Goal: Task Accomplishment & Management: Use online tool/utility

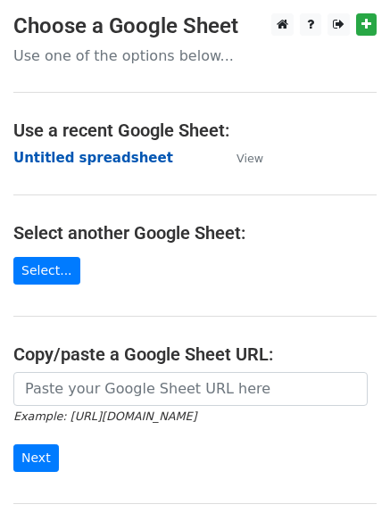
click at [52, 153] on strong "Untitled spreadsheet" at bounding box center [93, 158] width 160 height 16
click at [70, 164] on strong "Untitled spreadsheet" at bounding box center [93, 158] width 160 height 16
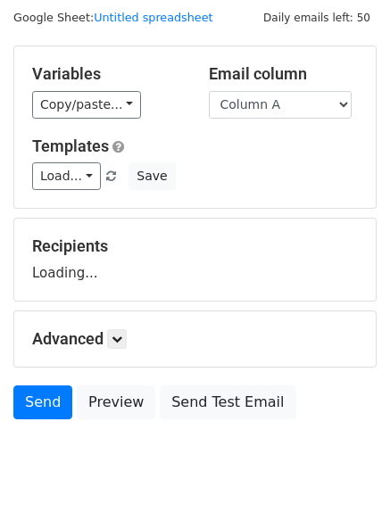
scroll to position [101, 0]
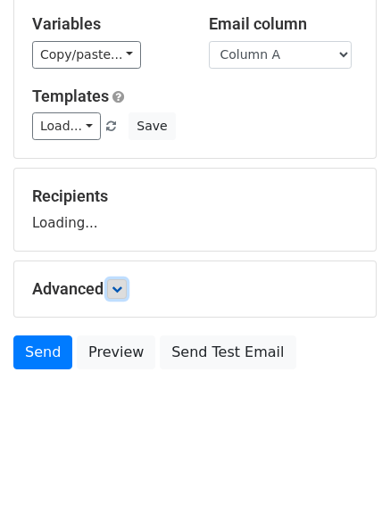
click at [122, 293] on icon at bounding box center [117, 289] width 11 height 11
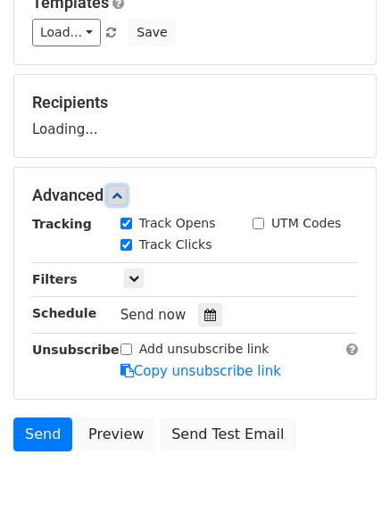
scroll to position [269, 0]
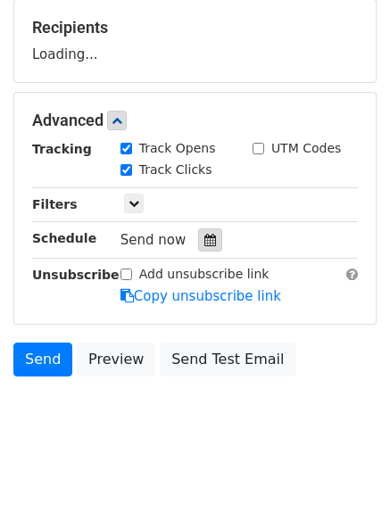
click at [204, 243] on icon at bounding box center [210, 240] width 12 height 12
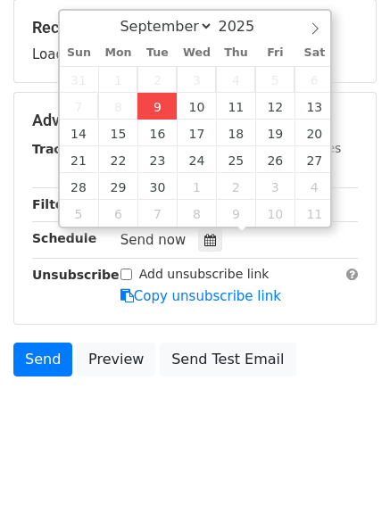
type input "2025-09-09 15:04"
type input "03"
type input "04"
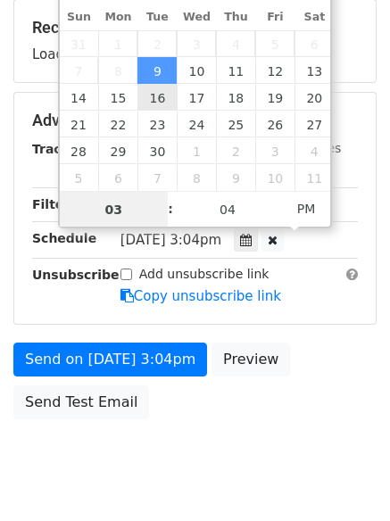
scroll to position [1, 0]
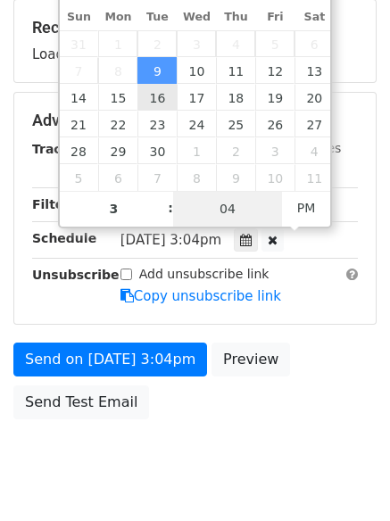
type input "03"
type input "11"
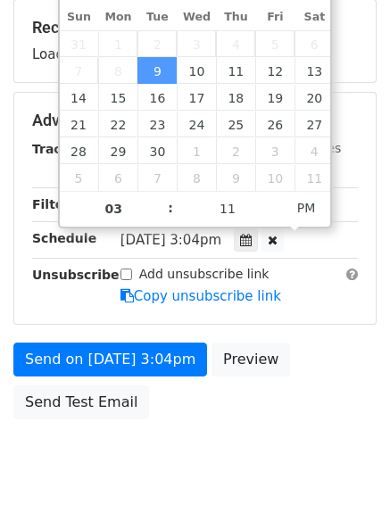
type input "2025-09-09 15:11"
click at [193, 466] on body "New Campaign Daily emails left: 50 Google Sheet: Untitled spreadsheet Variables…" at bounding box center [195, 122] width 390 height 756
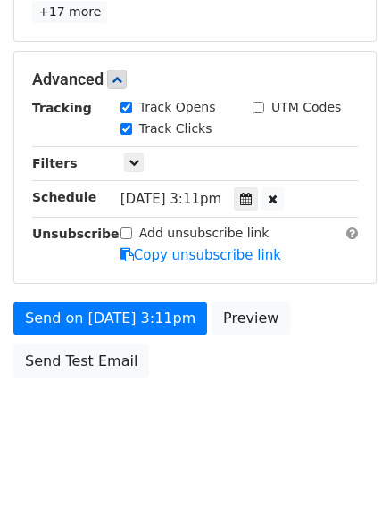
scroll to position [390, 0]
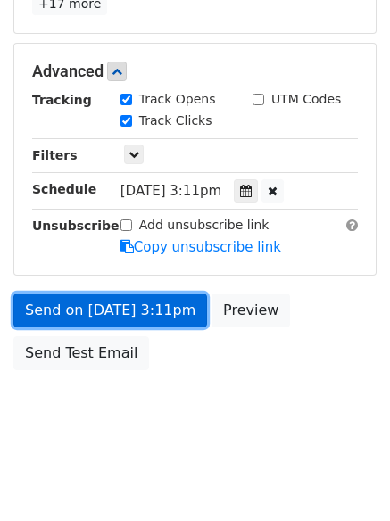
click at [87, 312] on link "Send on Sep 9 at 3:11pm" at bounding box center [110, 310] width 194 height 34
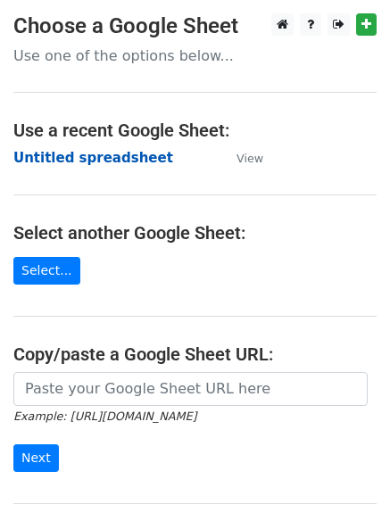
click at [46, 165] on strong "Untitled spreadsheet" at bounding box center [93, 158] width 160 height 16
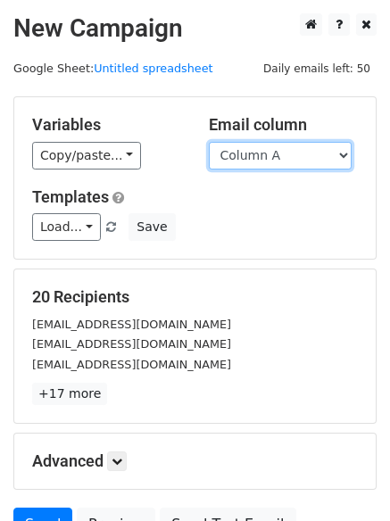
click at [247, 161] on select "Column A Column B Column C Column D Column E Column F" at bounding box center [280, 156] width 143 height 28
select select "Column B"
click at [209, 142] on select "Column A Column B Column C Column D Column E Column F" at bounding box center [280, 156] width 143 height 28
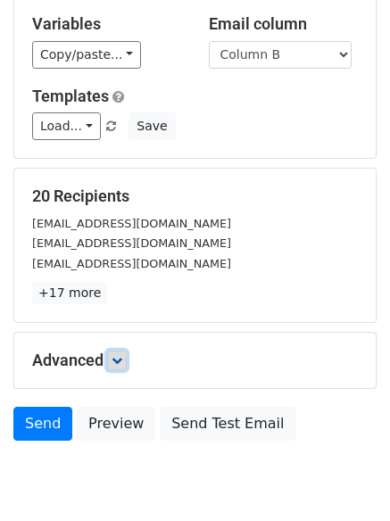
click at [120, 355] on icon at bounding box center [117, 360] width 11 height 11
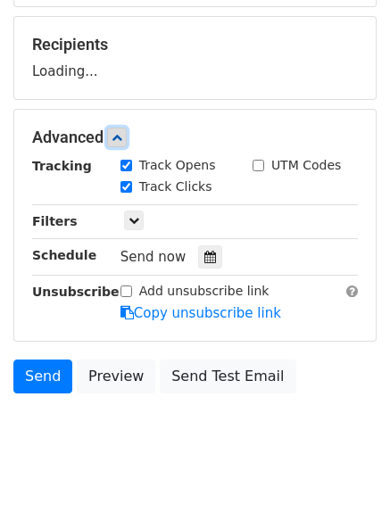
scroll to position [253, 0]
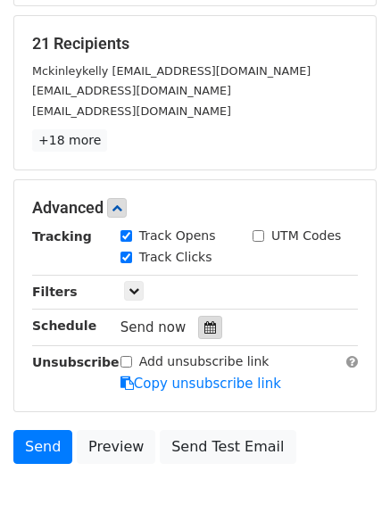
click at [205, 322] on icon at bounding box center [210, 327] width 12 height 12
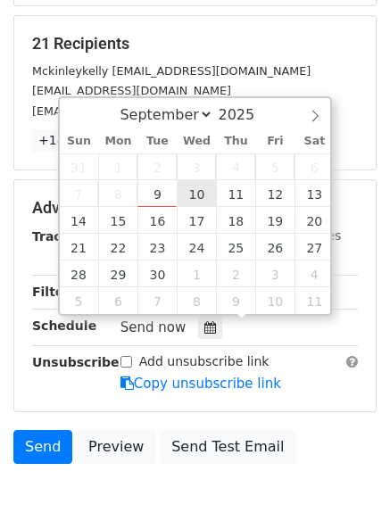
type input "2025-09-10 12:00"
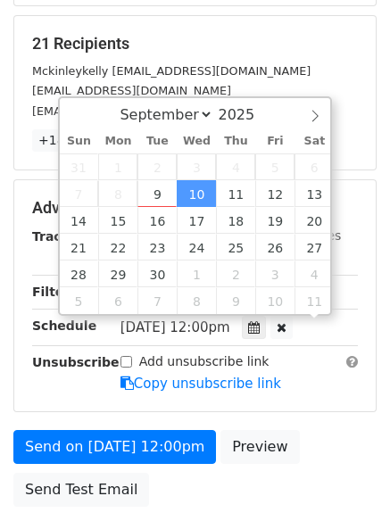
scroll to position [1, 0]
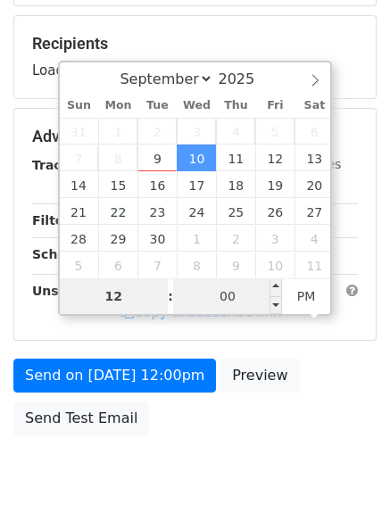
type input "4"
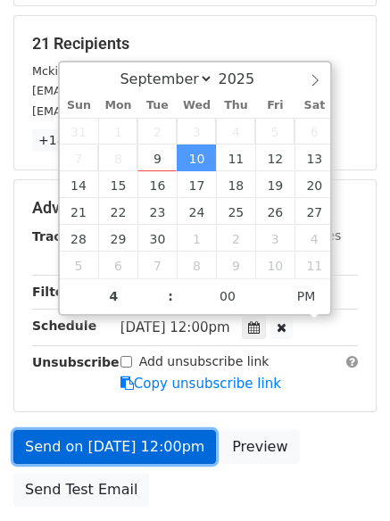
type input "2025-09-10 16:00"
click at [121, 448] on link "Send on Sep 10 at 12:00pm" at bounding box center [114, 447] width 202 height 34
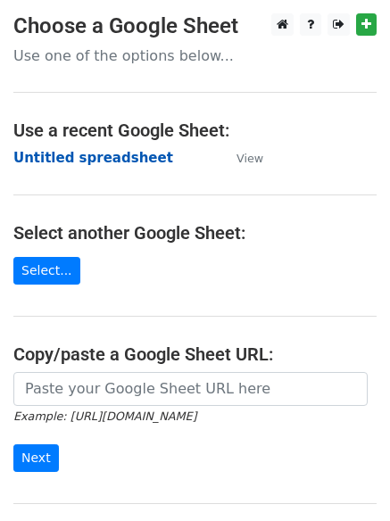
click at [70, 161] on strong "Untitled spreadsheet" at bounding box center [93, 158] width 160 height 16
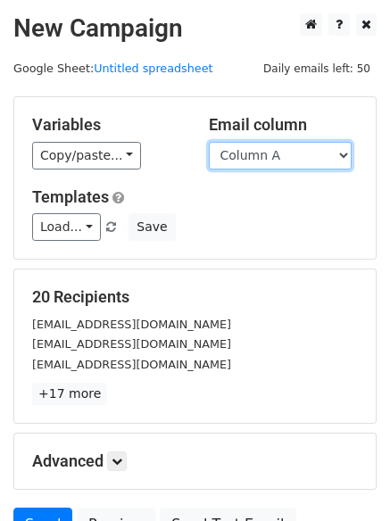
click at [258, 159] on select "Column A Column B Column C Column D Column E Column F" at bounding box center [280, 156] width 143 height 28
select select "Column C"
click at [209, 142] on select "Column A Column B Column C Column D Column E Column F" at bounding box center [280, 156] width 143 height 28
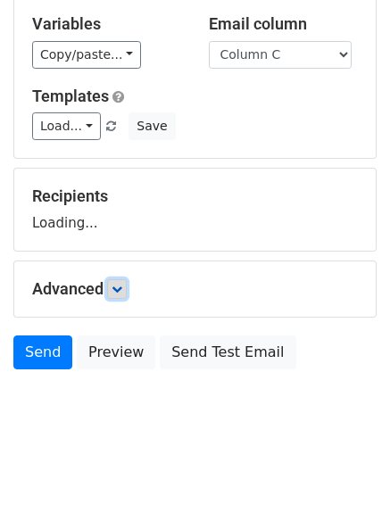
click at [120, 289] on icon at bounding box center [117, 289] width 11 height 11
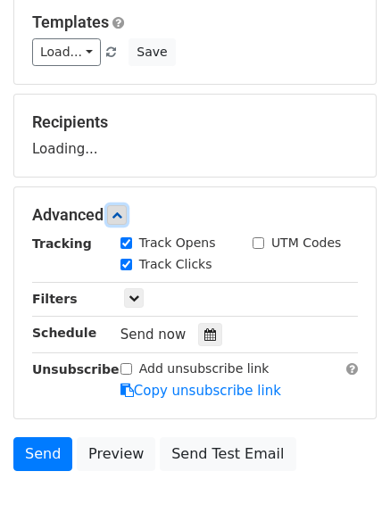
scroll to position [260, 0]
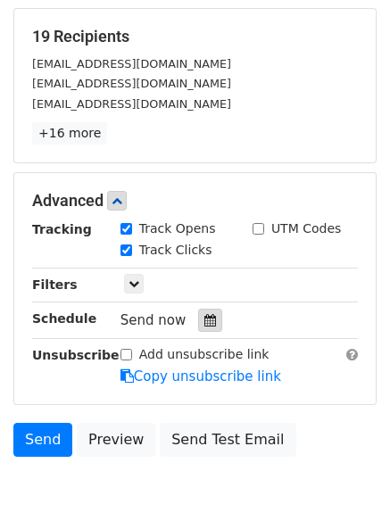
click at [204, 317] on icon at bounding box center [210, 320] width 12 height 12
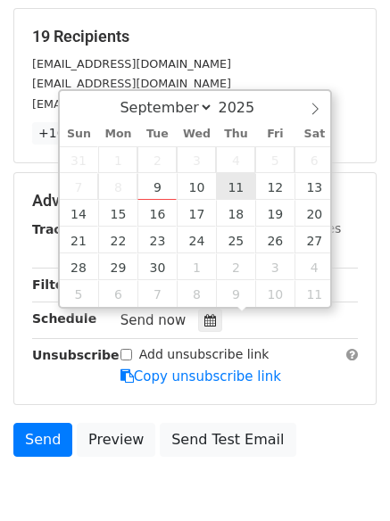
type input "2025-09-11 12:00"
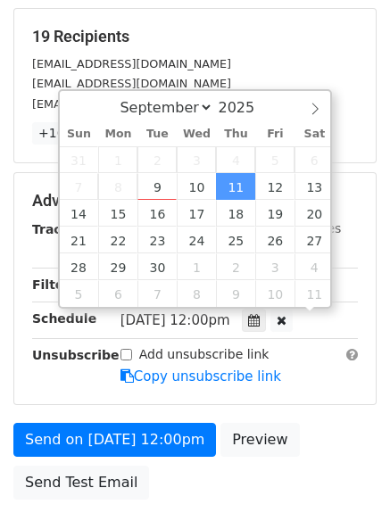
scroll to position [1, 0]
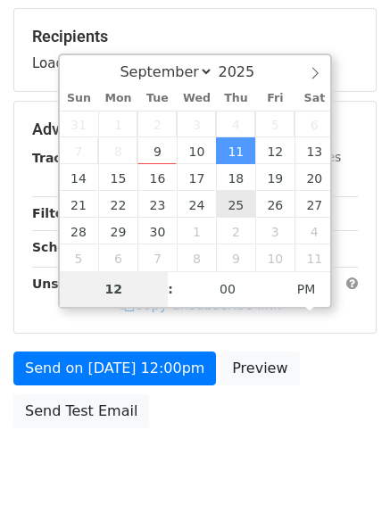
type input "5"
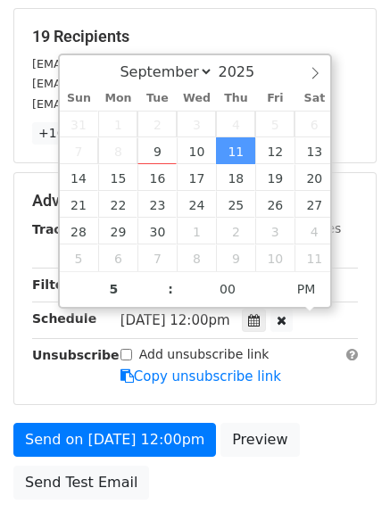
type input "2025-09-11 17:00"
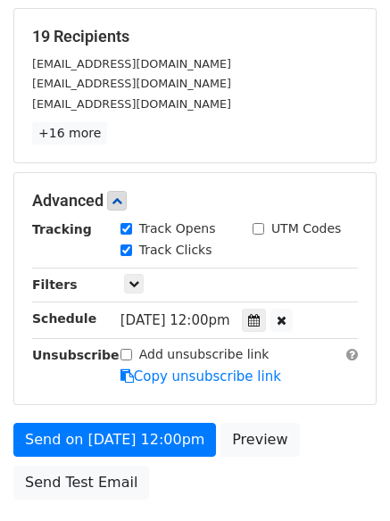
click at [109, 420] on form "Variables Copy/paste... {{Column A}} {{Column B}} {{Column C}} {{Column D}} {{C…" at bounding box center [194, 172] width 363 height 673
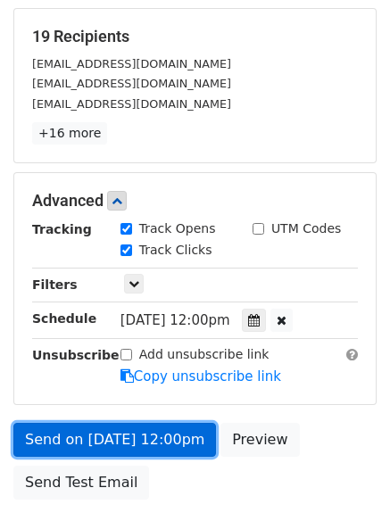
click at [115, 429] on link "Send on Sep 11 at 12:00pm" at bounding box center [114, 440] width 202 height 34
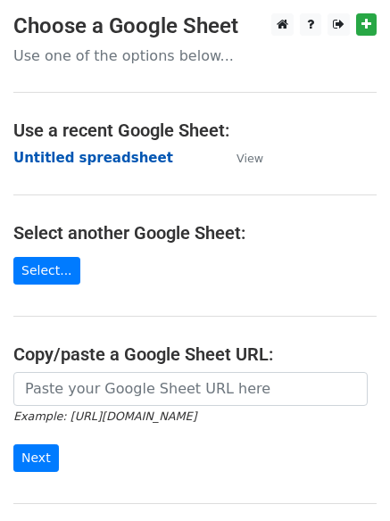
click at [63, 161] on strong "Untitled spreadsheet" at bounding box center [93, 158] width 160 height 16
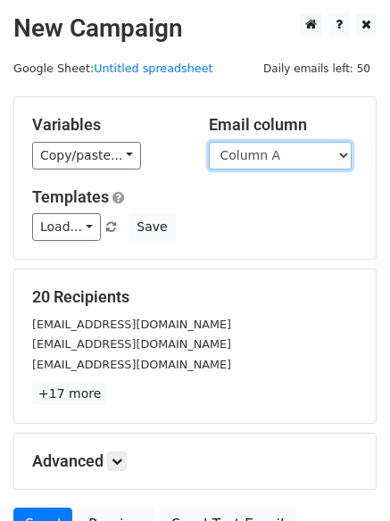
click at [253, 161] on select "Column A Column B Column C Column D Column E Column F" at bounding box center [280, 156] width 143 height 28
select select "Column D"
click at [209, 142] on select "Column A Column B Column C Column D Column E Column F" at bounding box center [280, 156] width 143 height 28
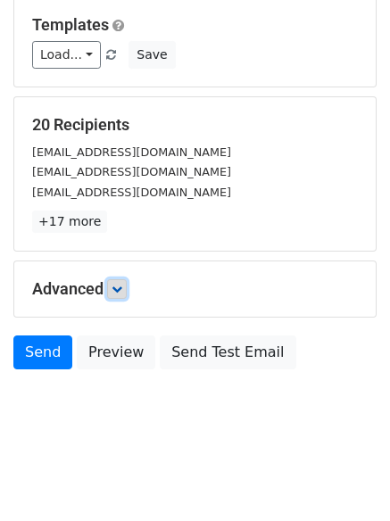
click at [118, 285] on icon at bounding box center [117, 289] width 11 height 11
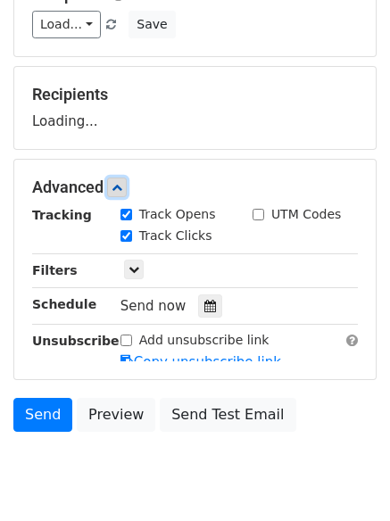
scroll to position [219, 0]
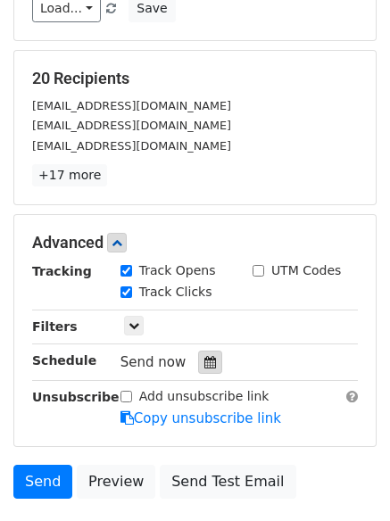
click at [206, 363] on icon at bounding box center [210, 362] width 12 height 12
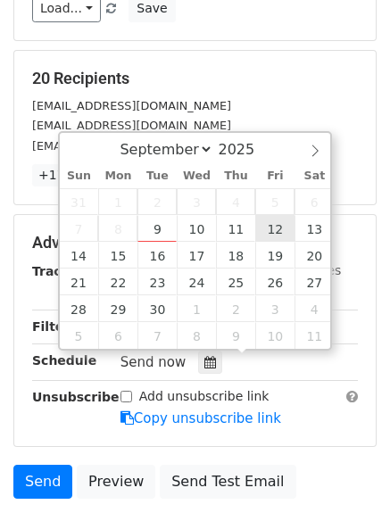
type input "[DATE] 12:00"
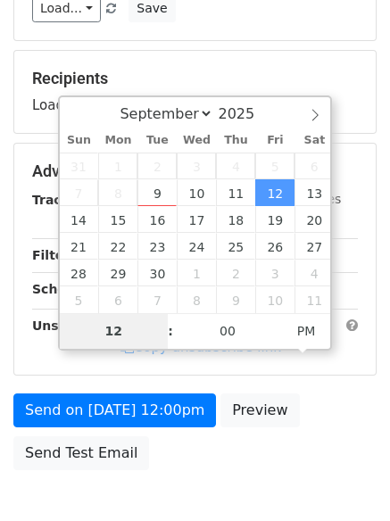
type input "6"
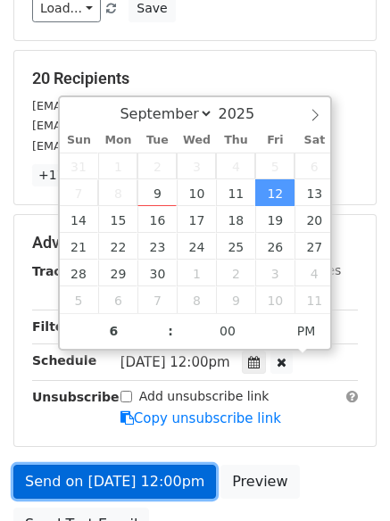
type input "2025-09-12 18:00"
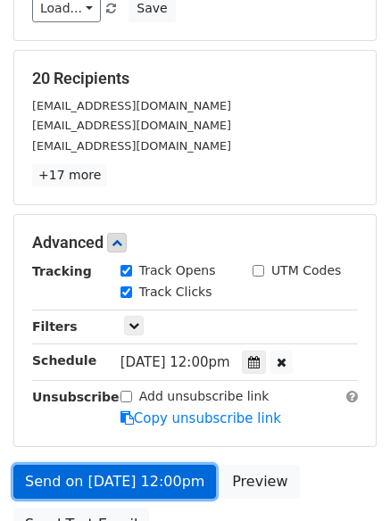
click at [113, 481] on link "Send on Sep 12 at 12:00pm" at bounding box center [114, 482] width 202 height 34
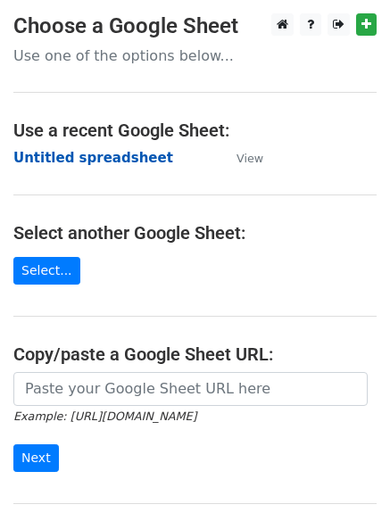
click at [45, 160] on strong "Untitled spreadsheet" at bounding box center [93, 158] width 160 height 16
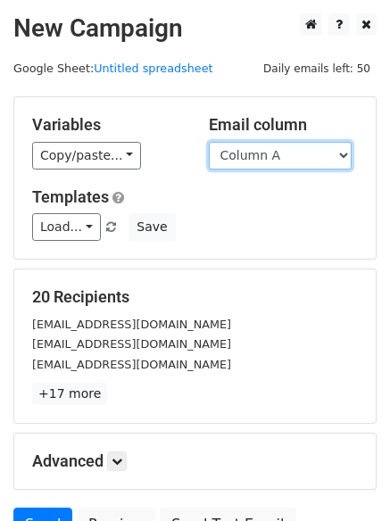
drag, startPoint x: 0, startPoint y: 0, endPoint x: 273, endPoint y: 158, distance: 315.3
click at [273, 160] on select "Column A Column B Column C Column D Column E Column F" at bounding box center [280, 156] width 143 height 28
select select "Column E"
click at [209, 142] on select "Column A Column B Column C Column D Column E Column F" at bounding box center [280, 156] width 143 height 28
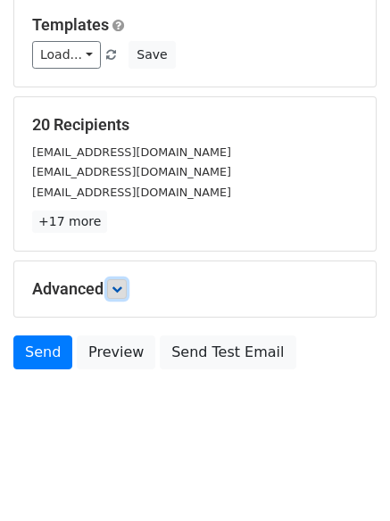
click at [121, 289] on icon at bounding box center [117, 289] width 11 height 11
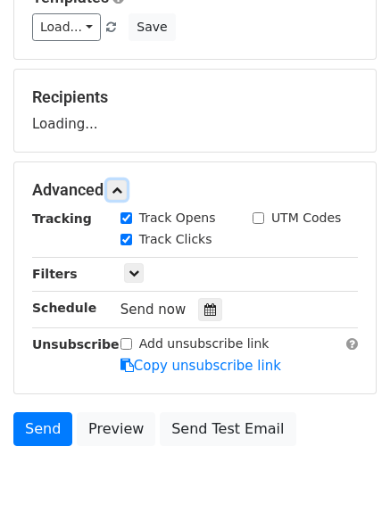
scroll to position [236, 0]
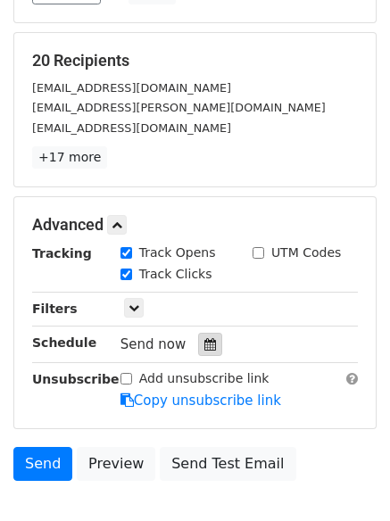
click at [204, 347] on icon at bounding box center [210, 344] width 12 height 12
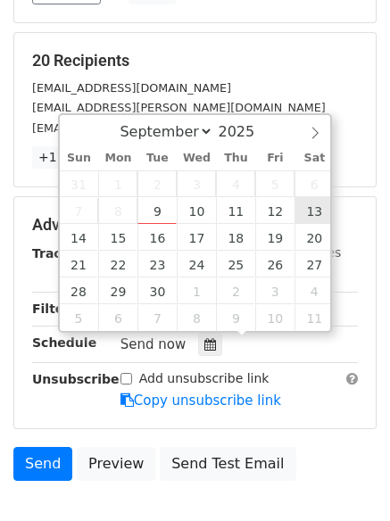
type input "2025-09-13 12:00"
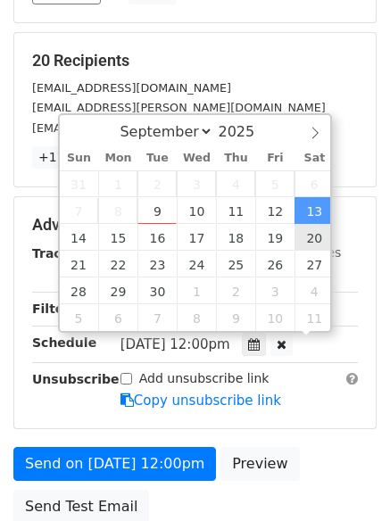
scroll to position [1, 0]
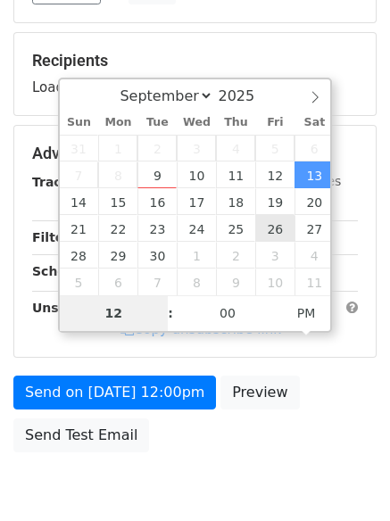
type input "7"
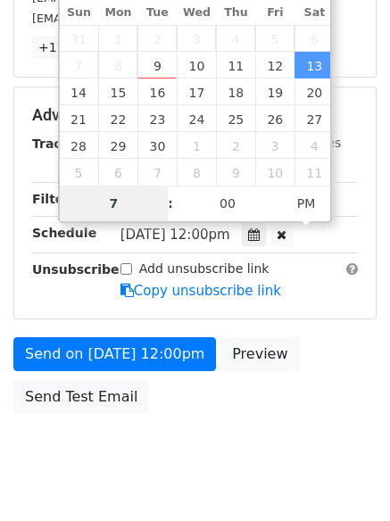
scroll to position [390, 0]
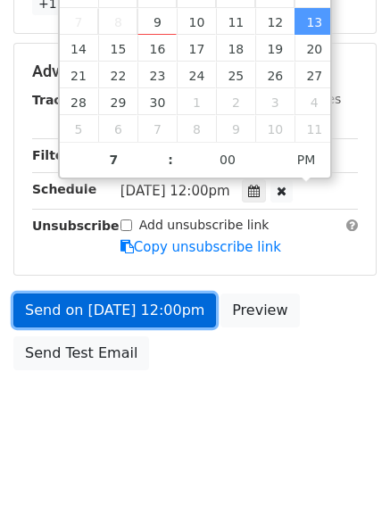
type input "2025-09-13 19:00"
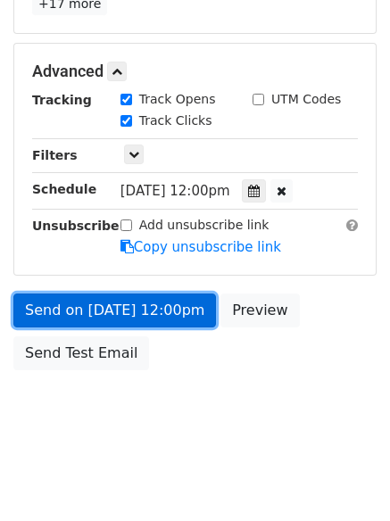
click at [103, 314] on link "Send on Sep 13 at 12:00pm" at bounding box center [114, 310] width 202 height 34
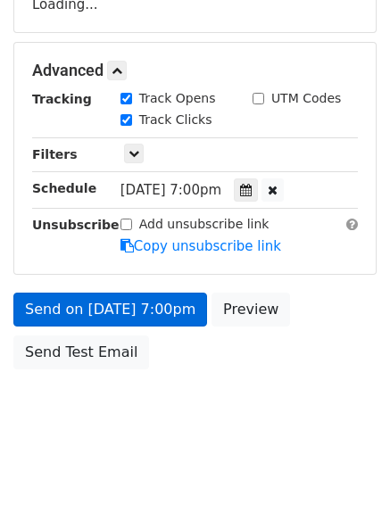
scroll to position [318, 0]
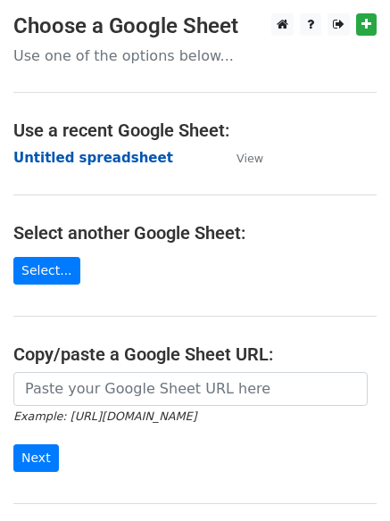
click at [60, 159] on strong "Untitled spreadsheet" at bounding box center [93, 158] width 160 height 16
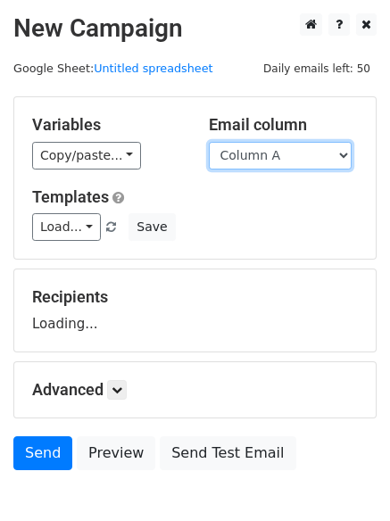
click at [286, 160] on select "Column A Column B Column C Column D Column E Column F" at bounding box center [280, 156] width 143 height 28
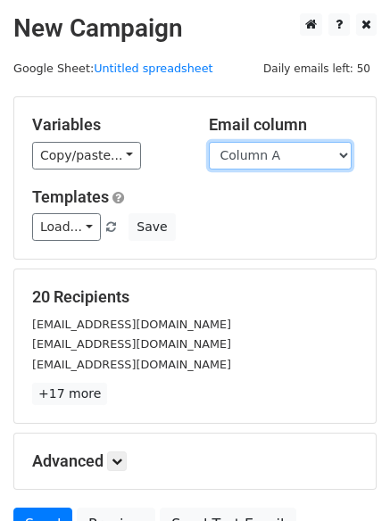
click at [267, 161] on select "Column A Column B Column C Column D Column E Column F" at bounding box center [280, 156] width 143 height 28
click at [209, 142] on select "Column A Column B Column C Column D Column E Column F" at bounding box center [280, 156] width 143 height 28
click at [252, 154] on select "Column A Column B Column C Column D Column E Column F" at bounding box center [280, 156] width 143 height 28
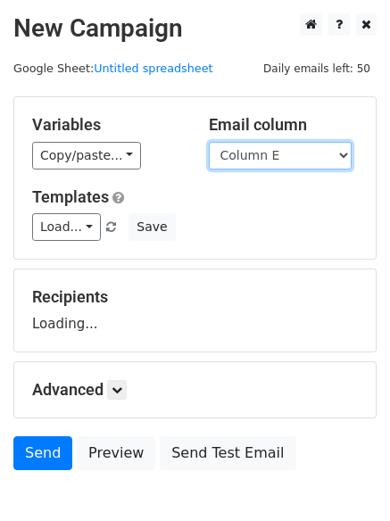
select select "Column F"
click at [209, 142] on select "Column A Column B Column C Column D Column E Column F" at bounding box center [280, 156] width 143 height 28
click at [240, 161] on select "Column A Column B Column C Column D Column E Column F" at bounding box center [280, 156] width 143 height 28
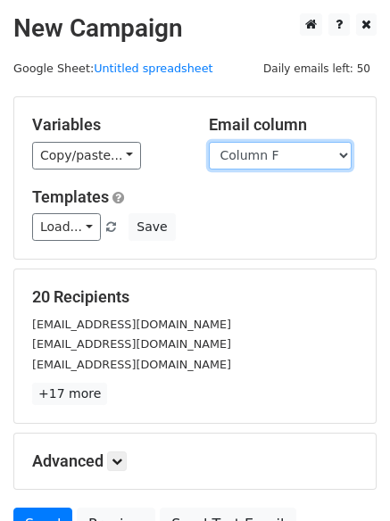
click at [209, 142] on select "Column A Column B Column C Column D Column E Column F" at bounding box center [280, 156] width 143 height 28
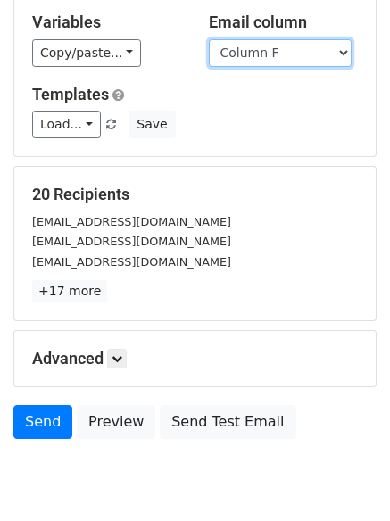
scroll to position [172, 0]
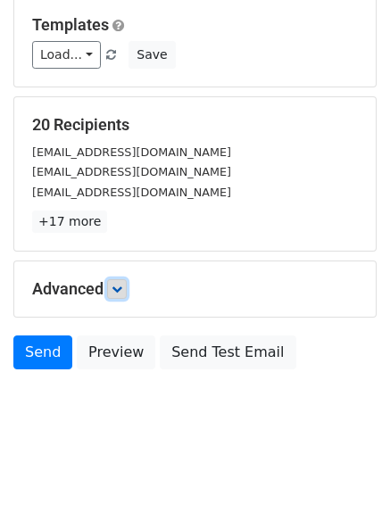
click at [127, 285] on link at bounding box center [117, 289] width 20 height 20
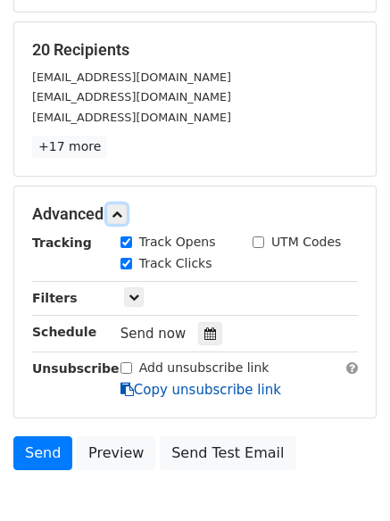
scroll to position [331, 0]
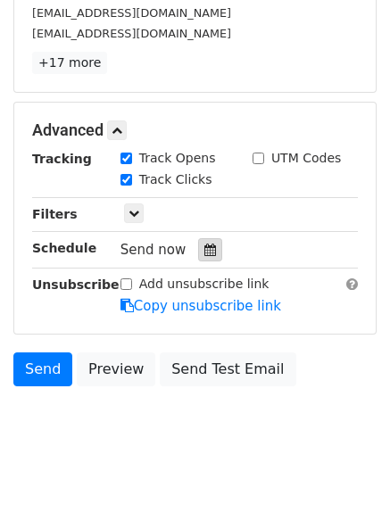
click at [204, 252] on icon at bounding box center [210, 250] width 12 height 12
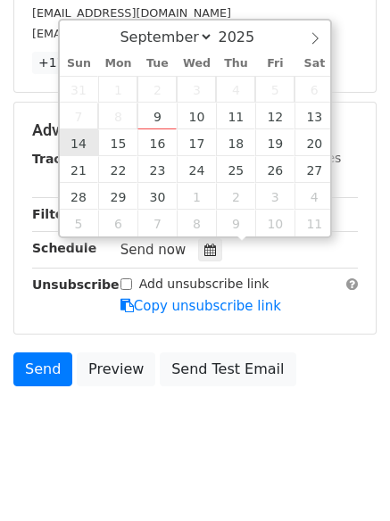
type input "[DATE] 12:00"
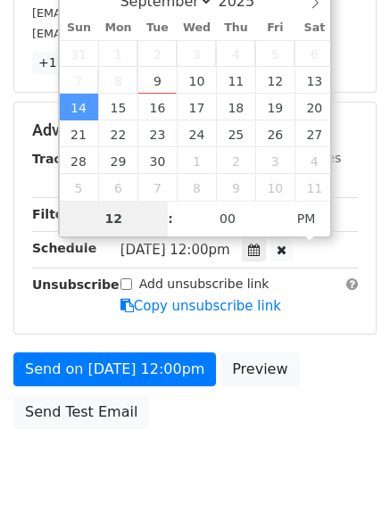
scroll to position [318, 0]
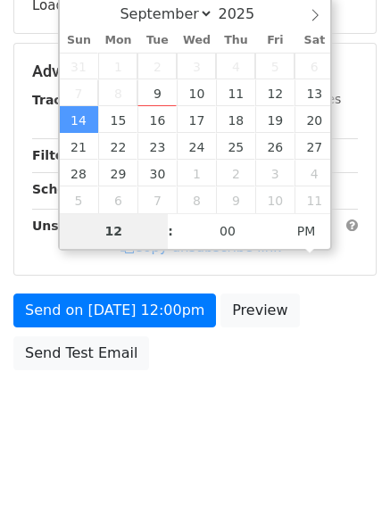
type input "8"
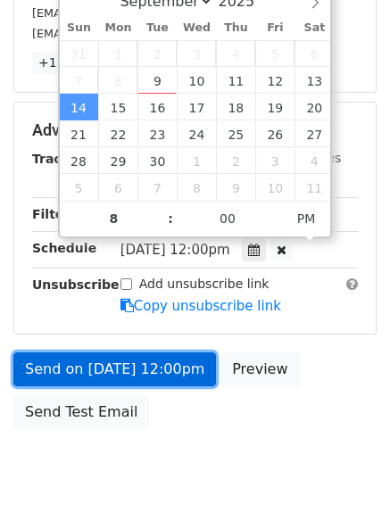
type input "[DATE] 20:00"
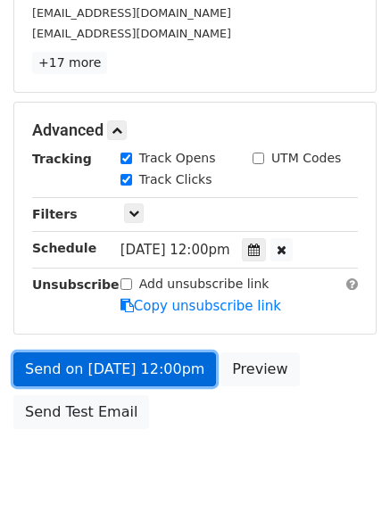
click at [80, 354] on link "Send on [DATE] 12:00pm" at bounding box center [114, 369] width 202 height 34
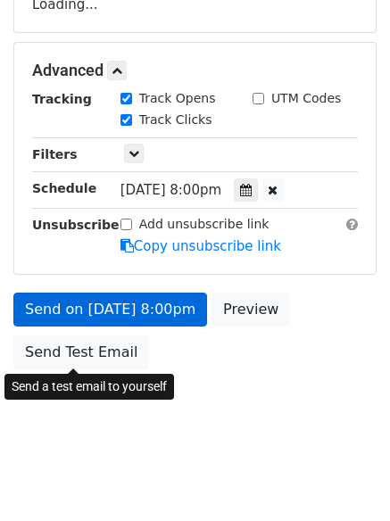
scroll to position [318, 0]
